Goal: Transaction & Acquisition: Purchase product/service

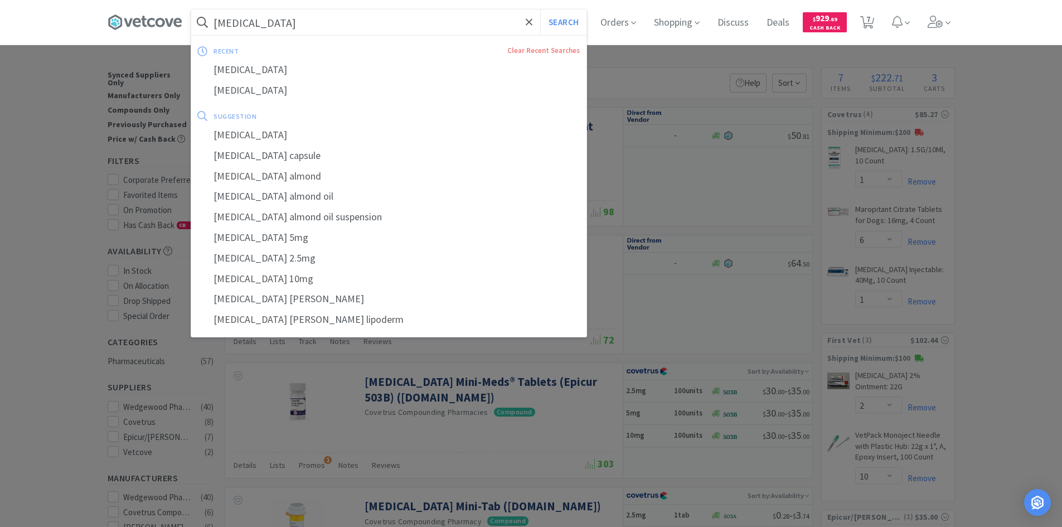
select select "1"
select select "6"
select select "1"
select select "2"
select select "10"
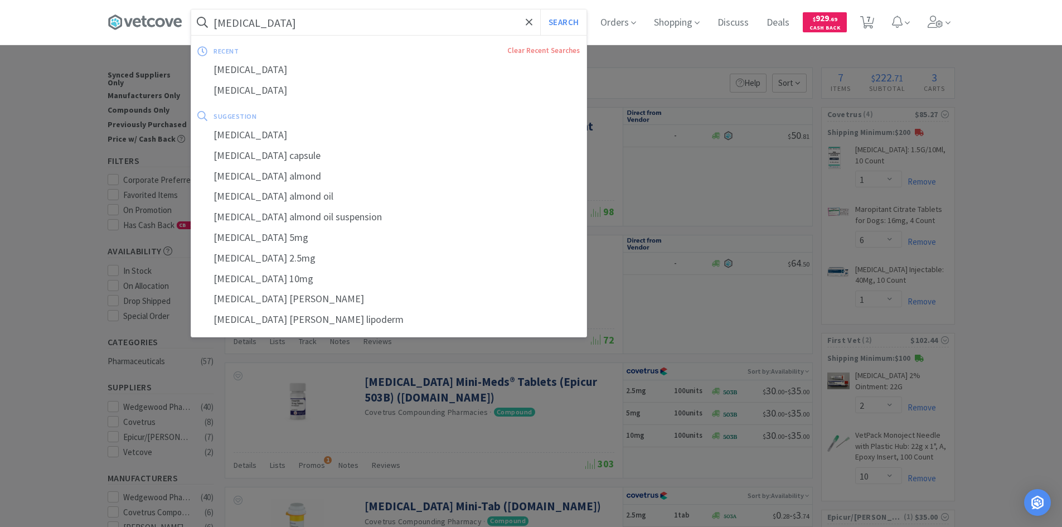
select select "1"
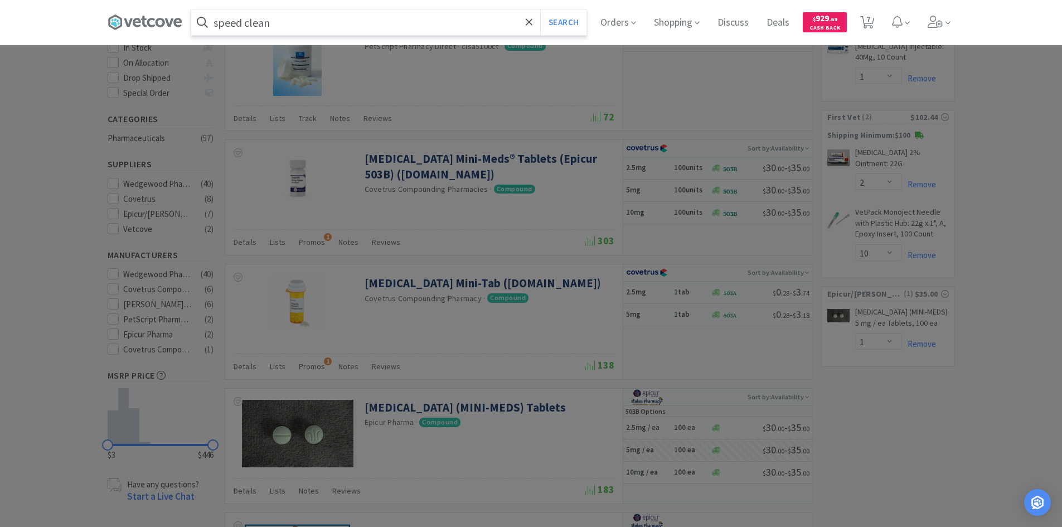
type input "speed clean"
click at [540, 9] on button "Search" at bounding box center [563, 22] width 46 height 26
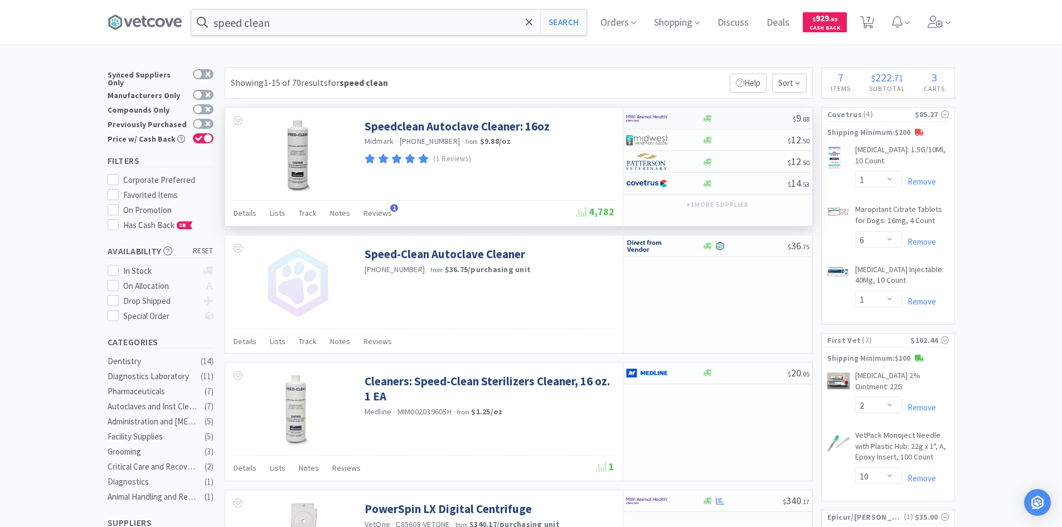
click at [683, 119] on div at bounding box center [656, 118] width 61 height 19
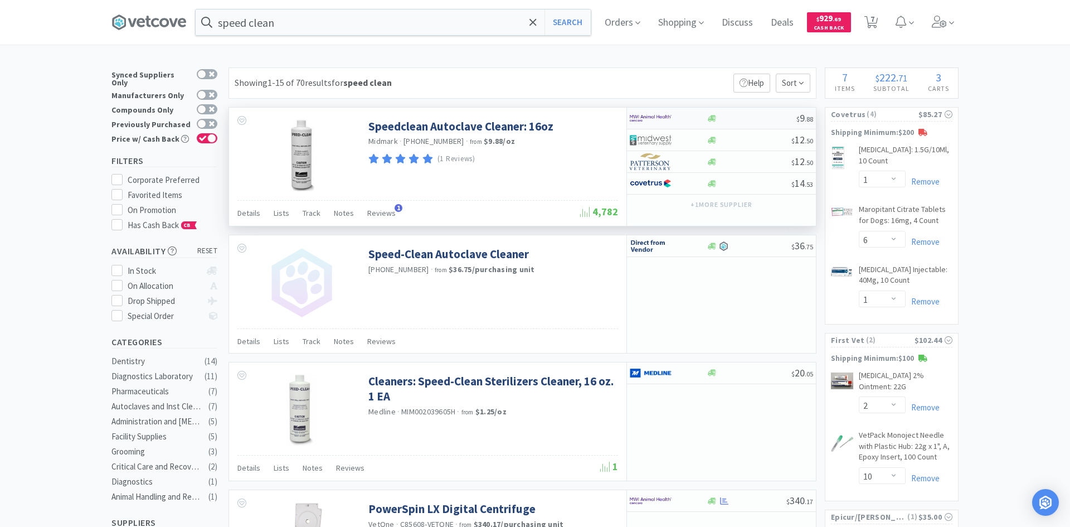
select select "1"
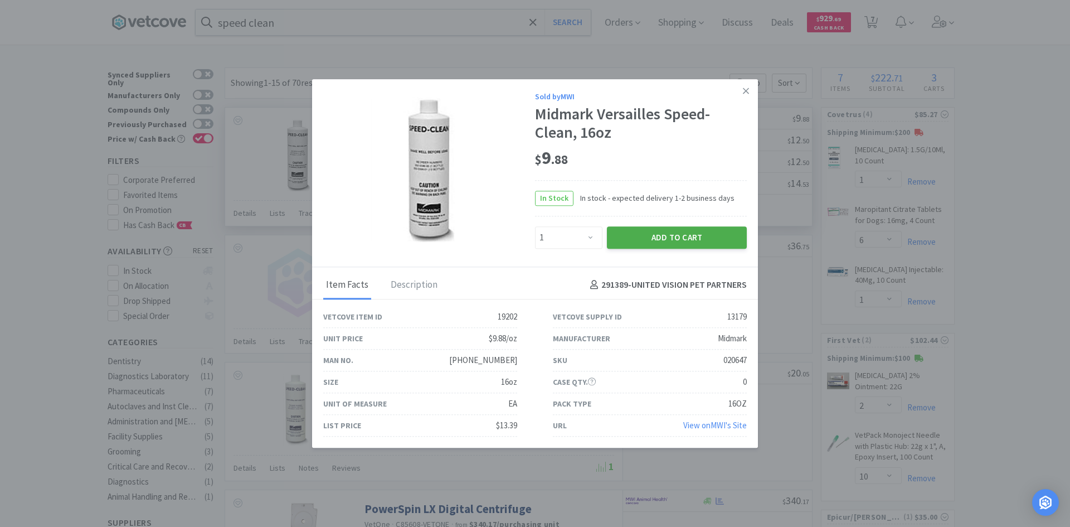
click at [647, 235] on button "Add to Cart" at bounding box center [677, 237] width 140 height 22
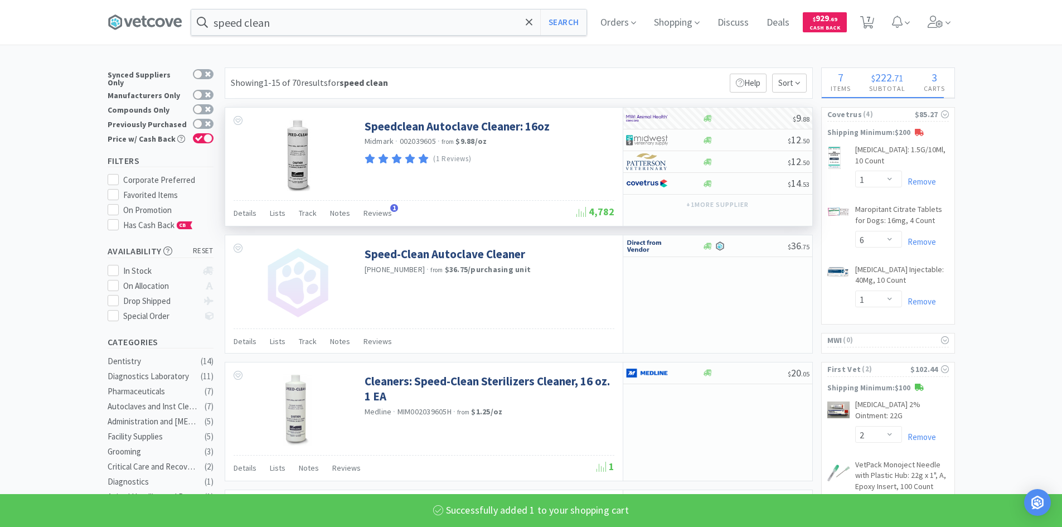
select select "1"
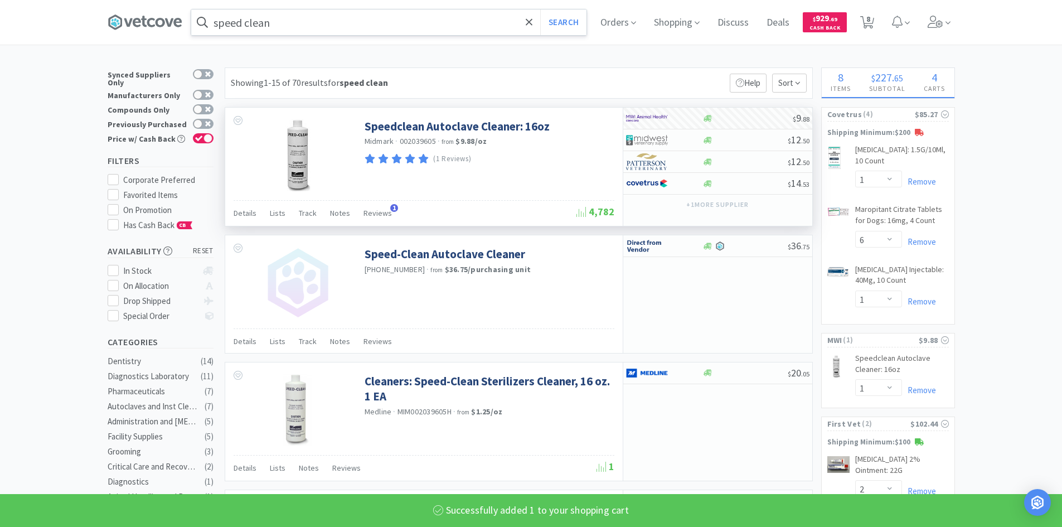
click at [326, 31] on input "speed clean" at bounding box center [388, 22] width 395 height 26
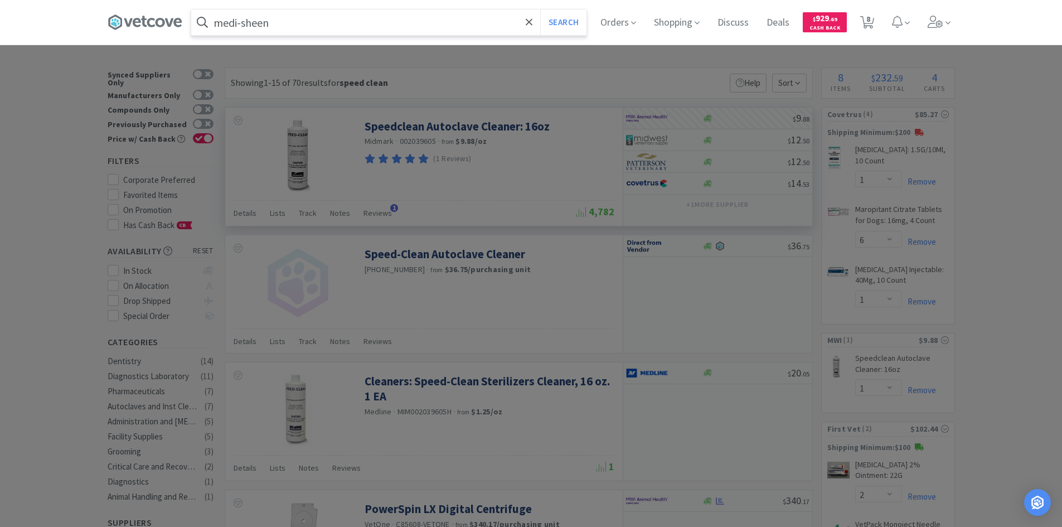
type input "medi-sheen"
click at [540, 9] on button "Search" at bounding box center [563, 22] width 46 height 26
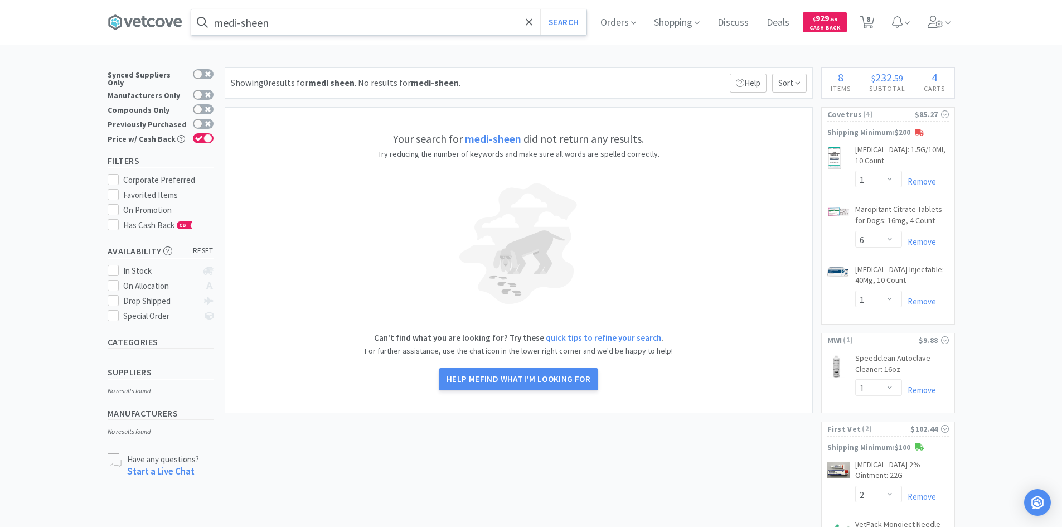
click at [317, 30] on input "medi-sheen" at bounding box center [388, 22] width 395 height 26
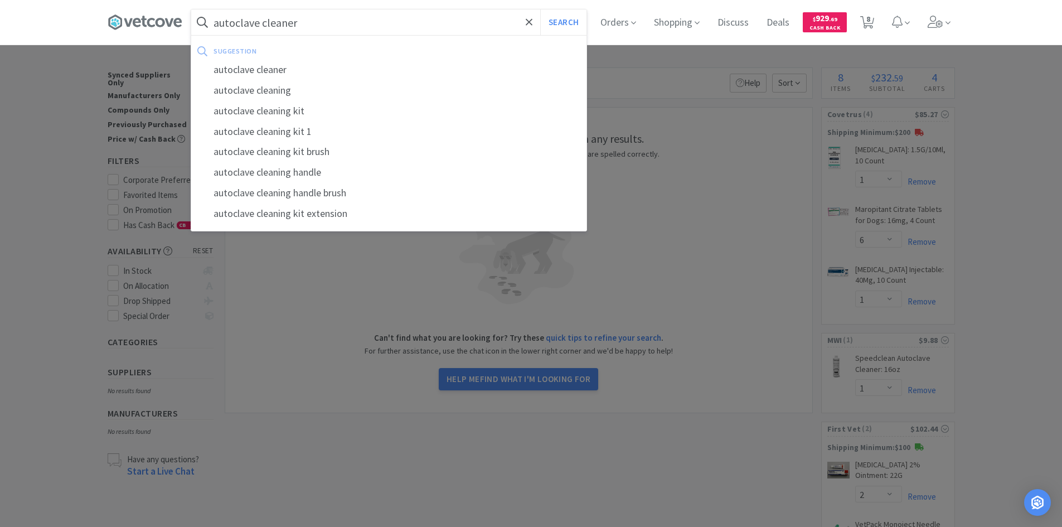
type input "autoclave cleaner"
click at [540, 9] on button "Search" at bounding box center [563, 22] width 46 height 26
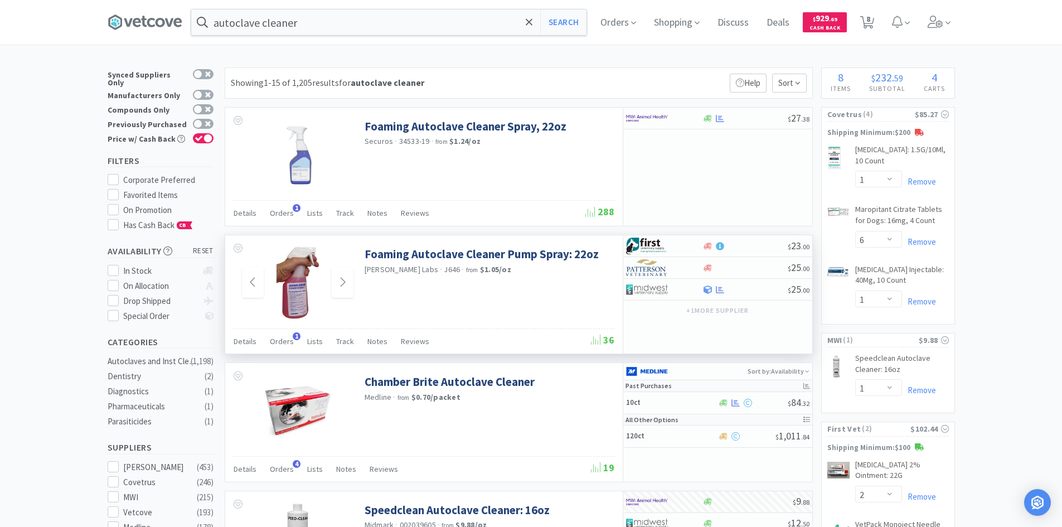
click at [300, 286] on img at bounding box center [297, 282] width 72 height 72
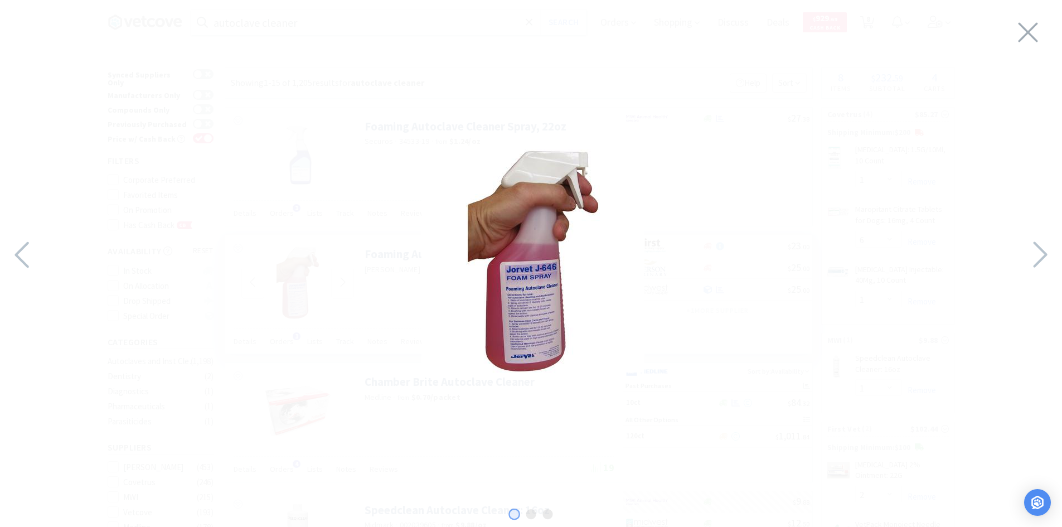
click at [675, 154] on div at bounding box center [533, 260] width 1062 height 499
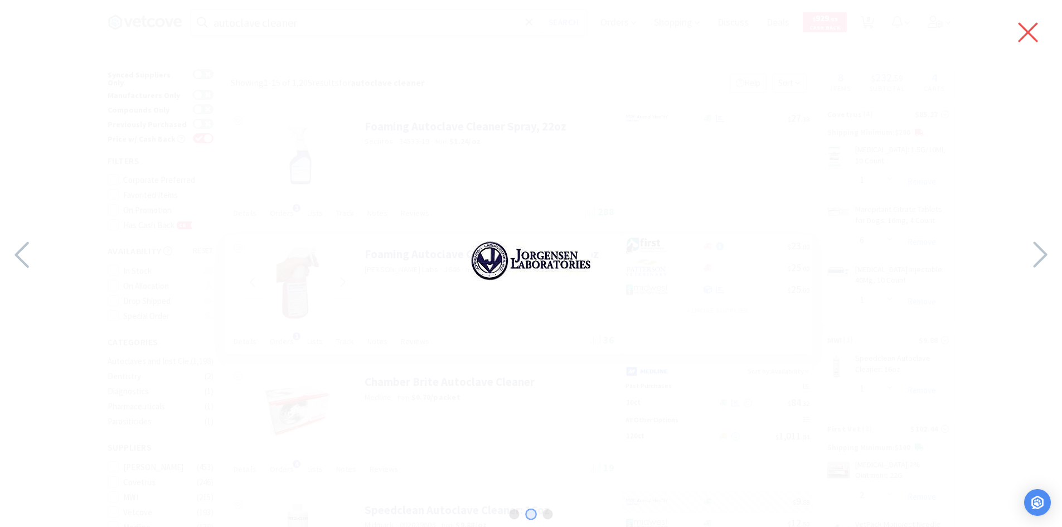
click at [1031, 27] on icon at bounding box center [1027, 32] width 23 height 31
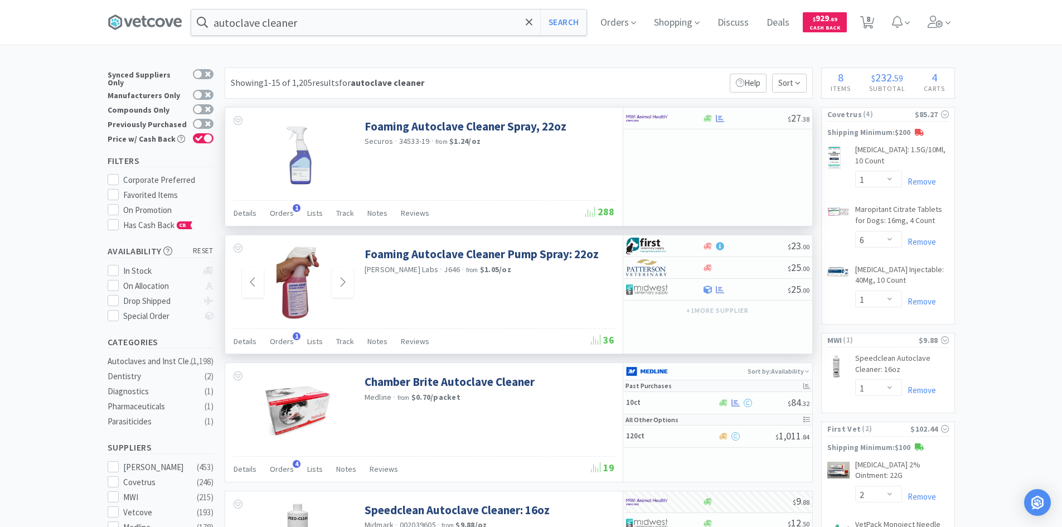
click at [300, 161] on img at bounding box center [297, 155] width 72 height 72
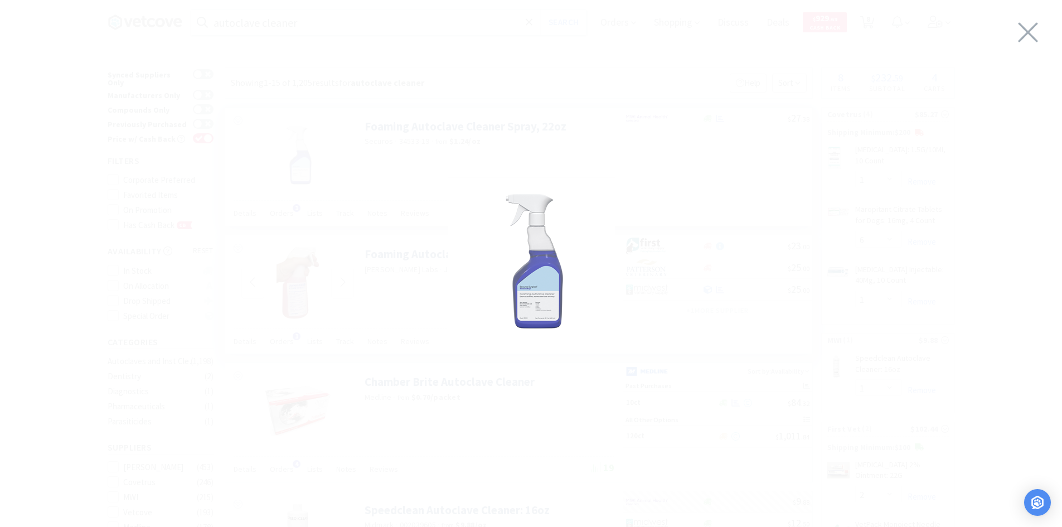
click at [551, 293] on img at bounding box center [531, 260] width 167 height 167
click at [1037, 33] on icon at bounding box center [1027, 32] width 23 height 31
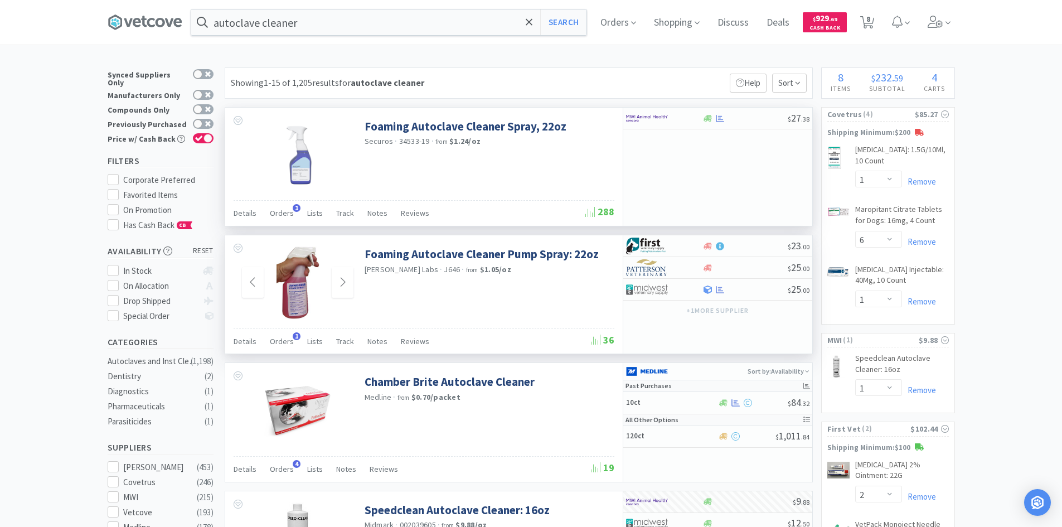
click at [308, 160] on img at bounding box center [297, 155] width 72 height 72
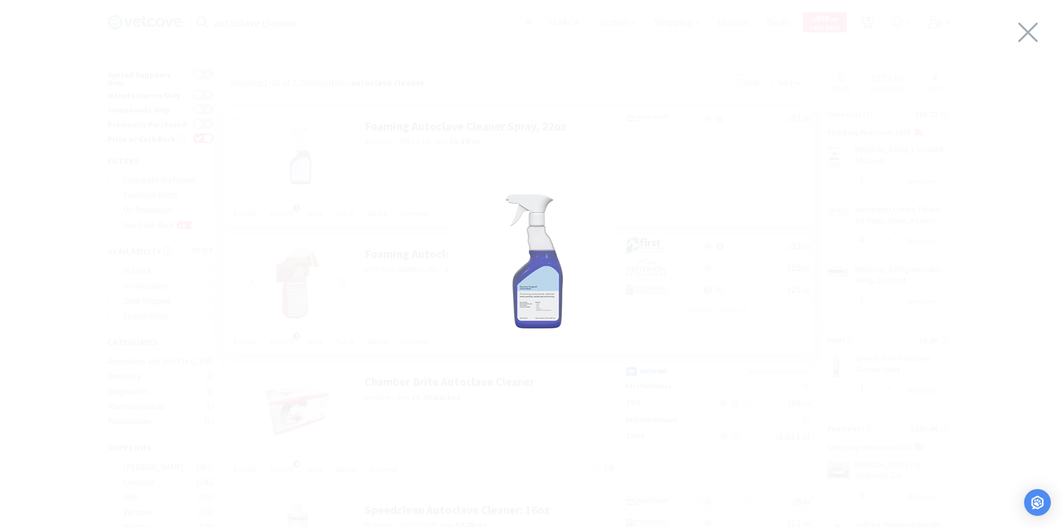
click at [528, 278] on img at bounding box center [531, 260] width 167 height 167
click at [585, 283] on img at bounding box center [531, 260] width 167 height 167
click at [1041, 26] on div at bounding box center [531, 260] width 1062 height 499
click at [342, 279] on div at bounding box center [531, 260] width 1062 height 499
click at [1027, 32] on icon at bounding box center [1029, 33] width 20 height 20
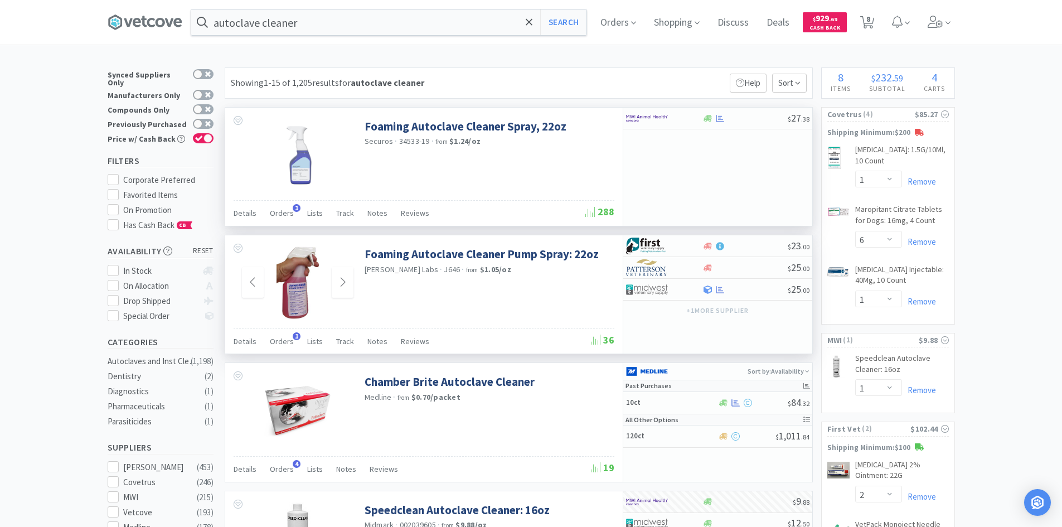
click at [236, 119] on icon at bounding box center [238, 120] width 9 height 9
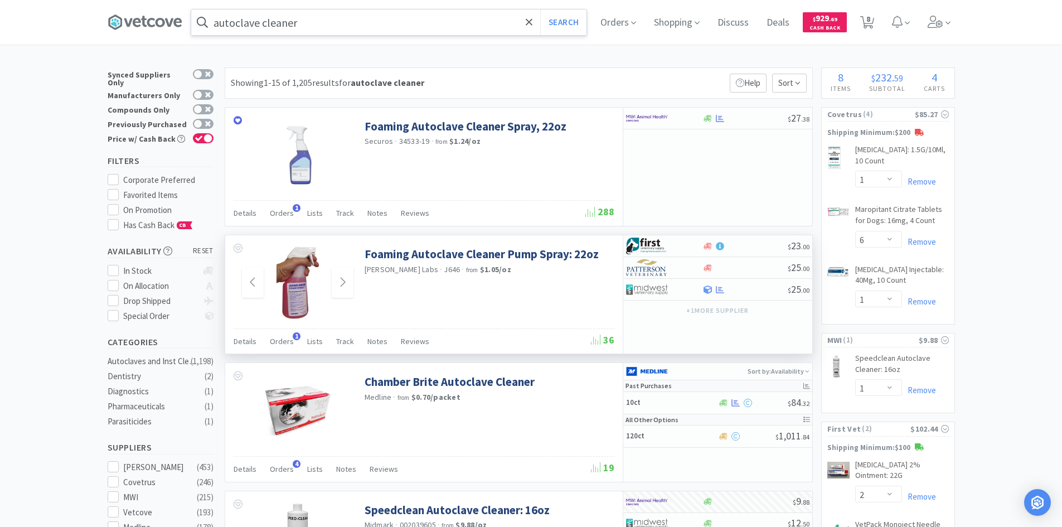
click at [328, 25] on input "autoclave cleaner" at bounding box center [388, 22] width 395 height 26
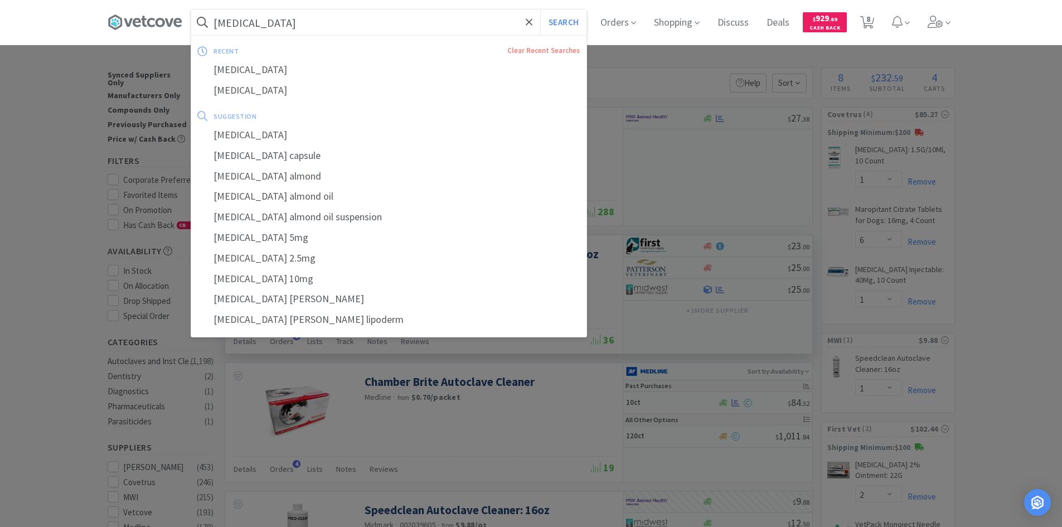
type input "[MEDICAL_DATA]"
click at [540, 9] on button "Search" at bounding box center [563, 22] width 46 height 26
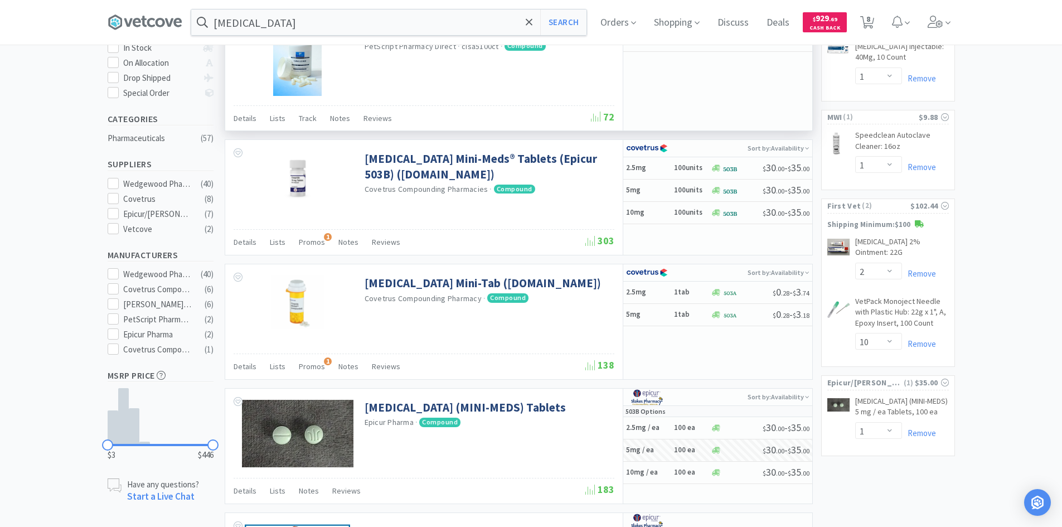
scroll to position [279, 0]
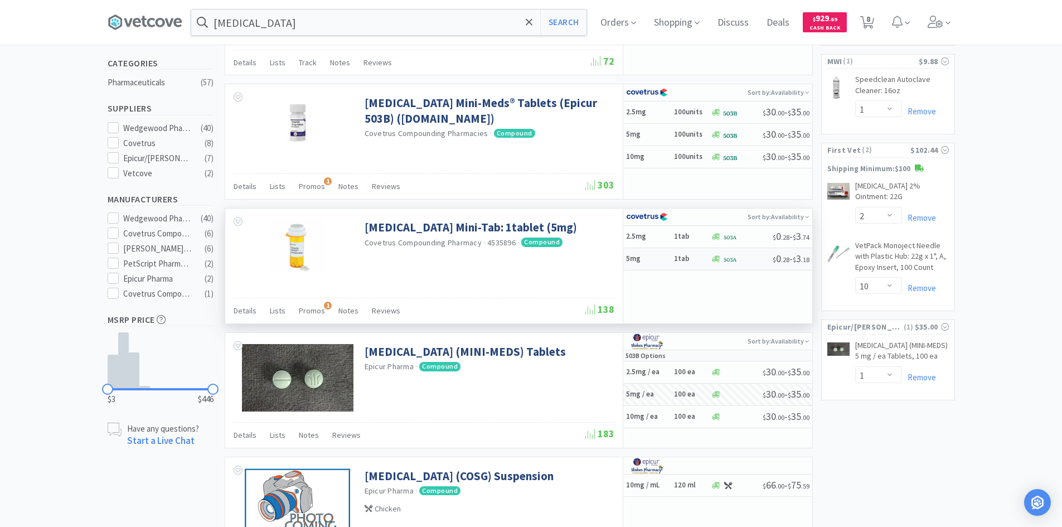
click at [643, 264] on div "5mg 1tab" at bounding box center [668, 259] width 85 height 20
select select "1"
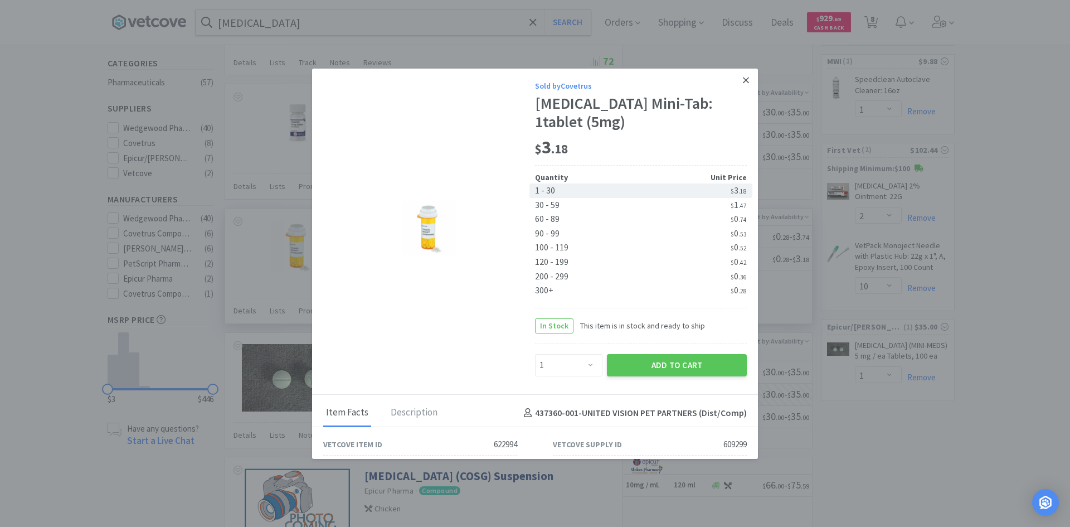
click at [743, 81] on icon at bounding box center [746, 80] width 6 height 10
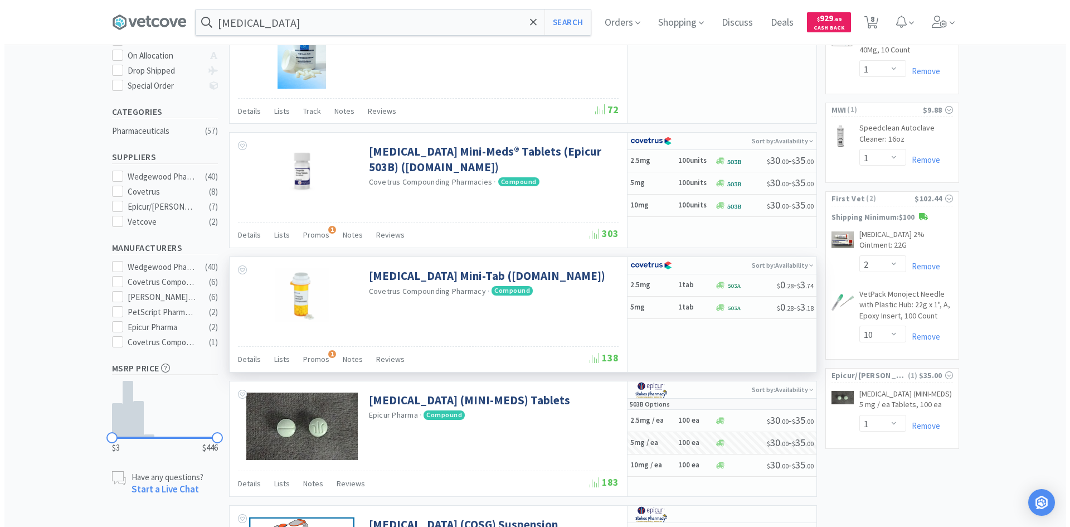
scroll to position [167, 0]
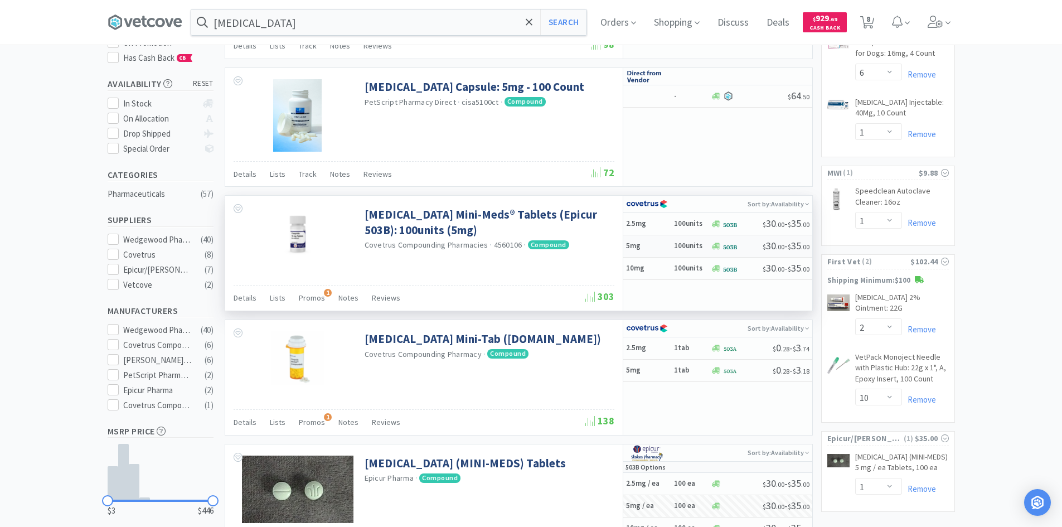
click at [654, 246] on h5 "5mg" at bounding box center [648, 245] width 45 height 9
select select "1"
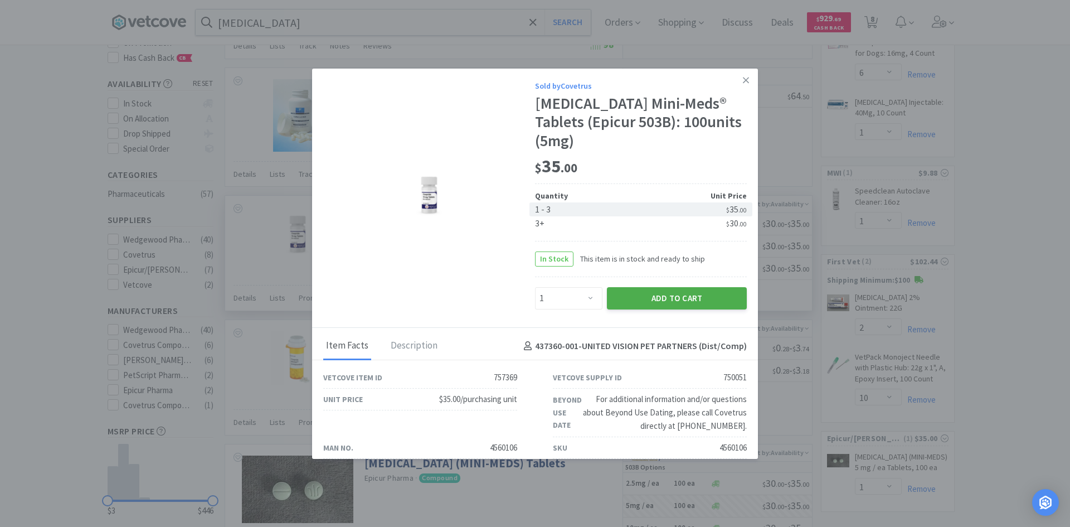
click at [639, 287] on button "Add to Cart" at bounding box center [677, 298] width 140 height 22
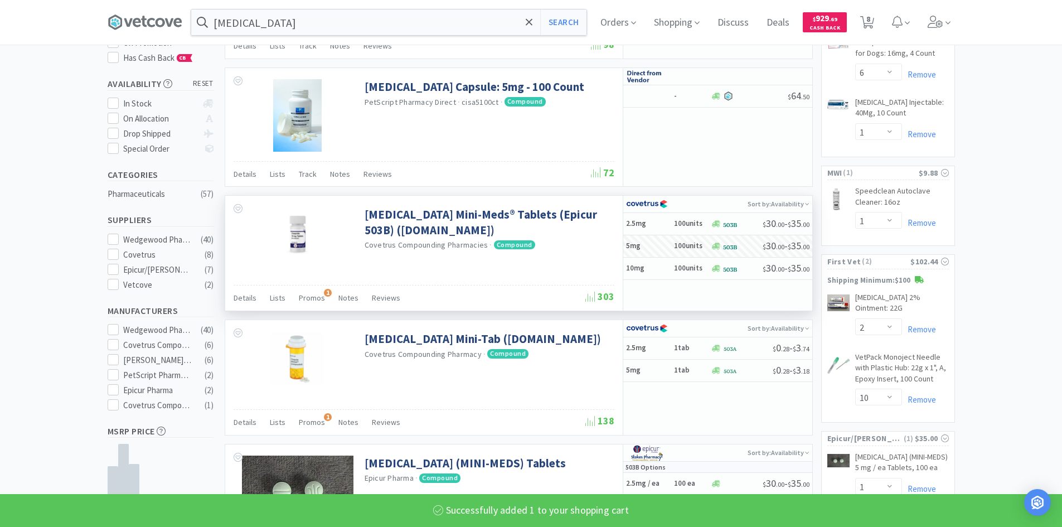
scroll to position [108, 0]
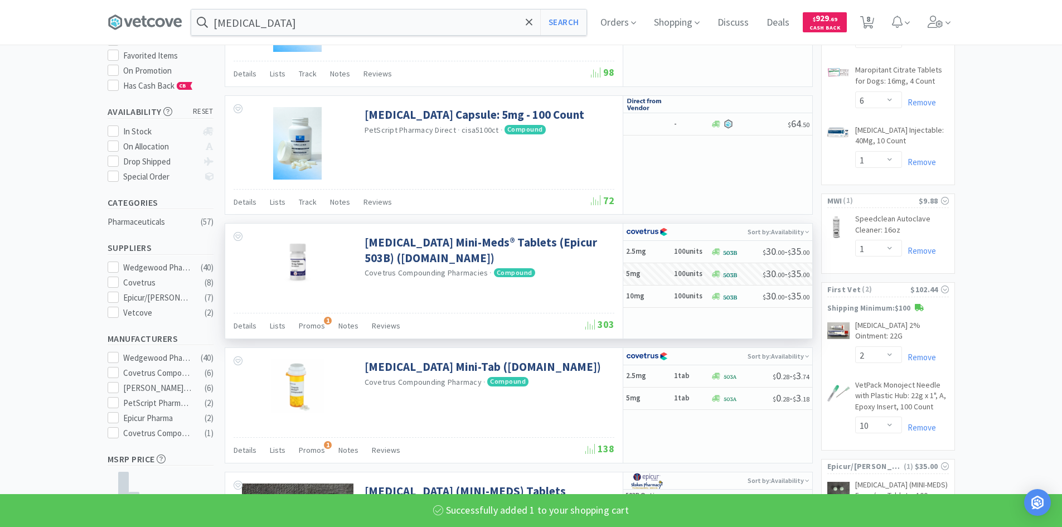
select select "1"
select select "6"
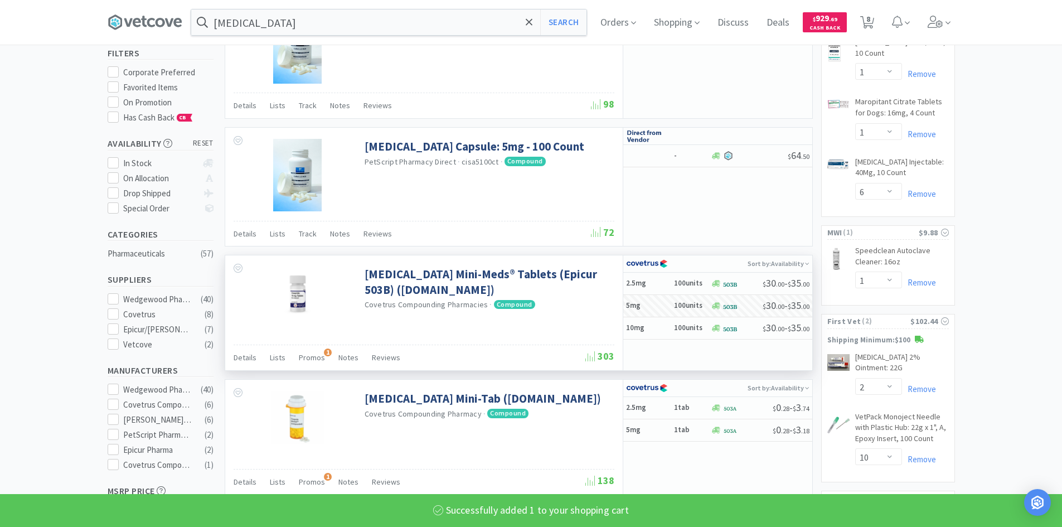
scroll to position [0, 0]
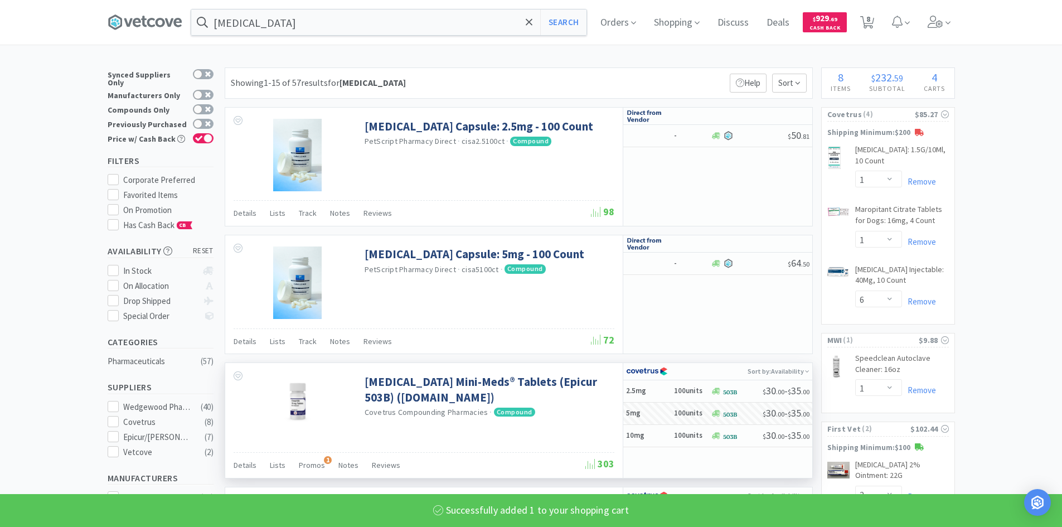
select select "1"
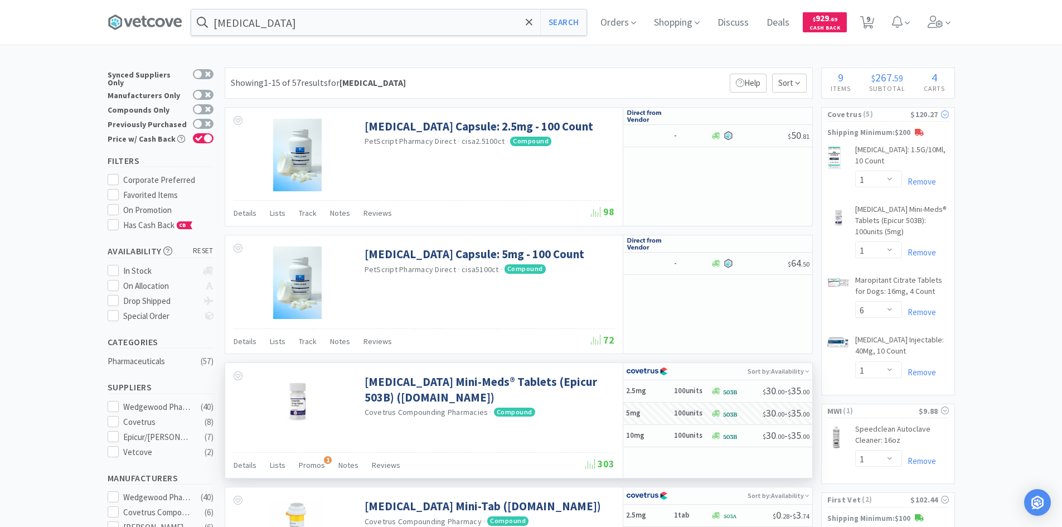
click at [862, 113] on span "( 5 )" at bounding box center [886, 114] width 49 height 11
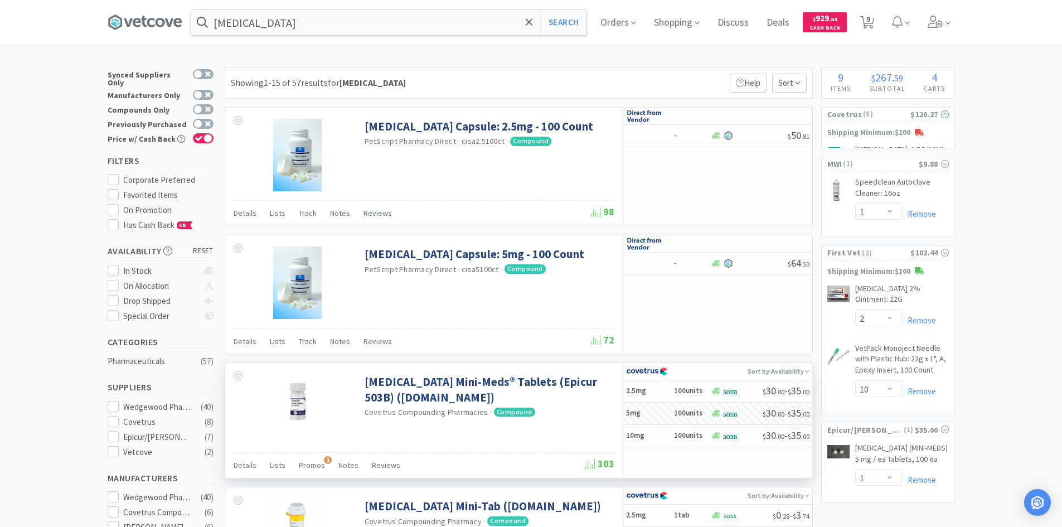
click at [862, 113] on span "( 5 )" at bounding box center [886, 114] width 49 height 11
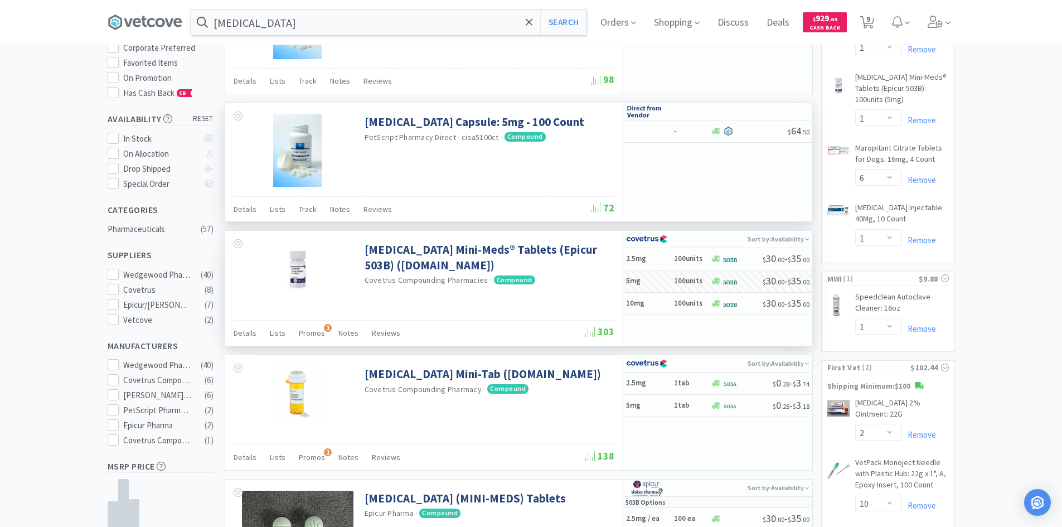
scroll to position [390, 0]
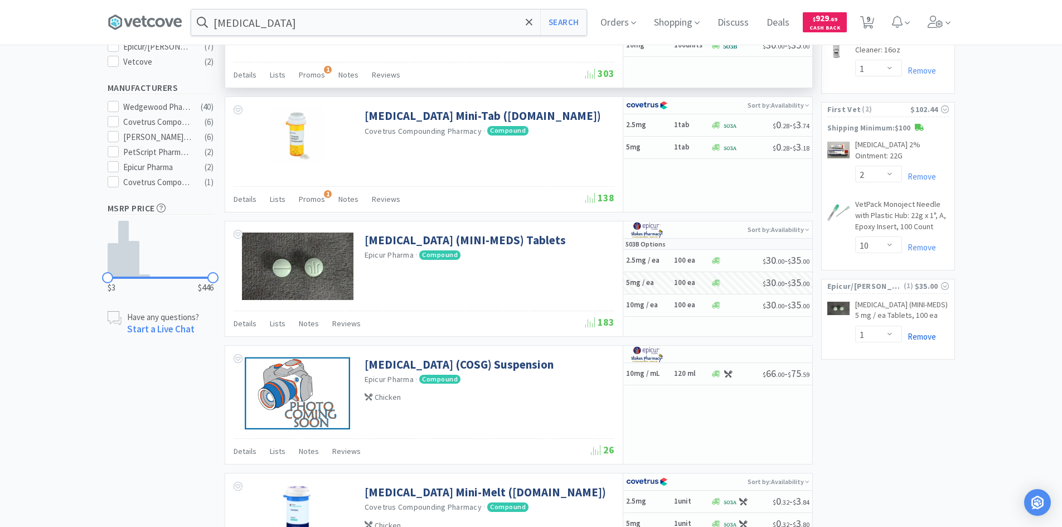
click at [929, 331] on link "Remove" at bounding box center [919, 336] width 34 height 11
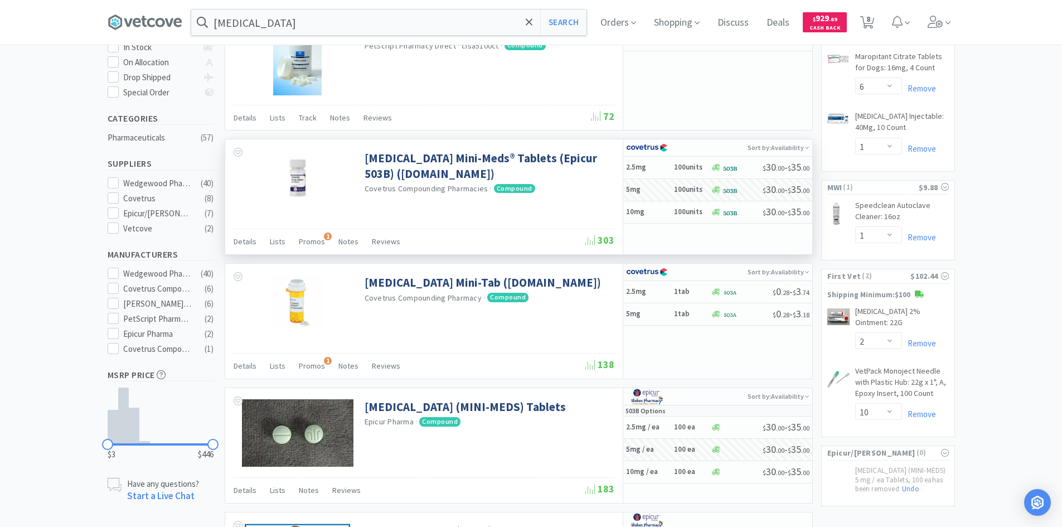
scroll to position [0, 0]
